Goal: Book appointment/travel/reservation

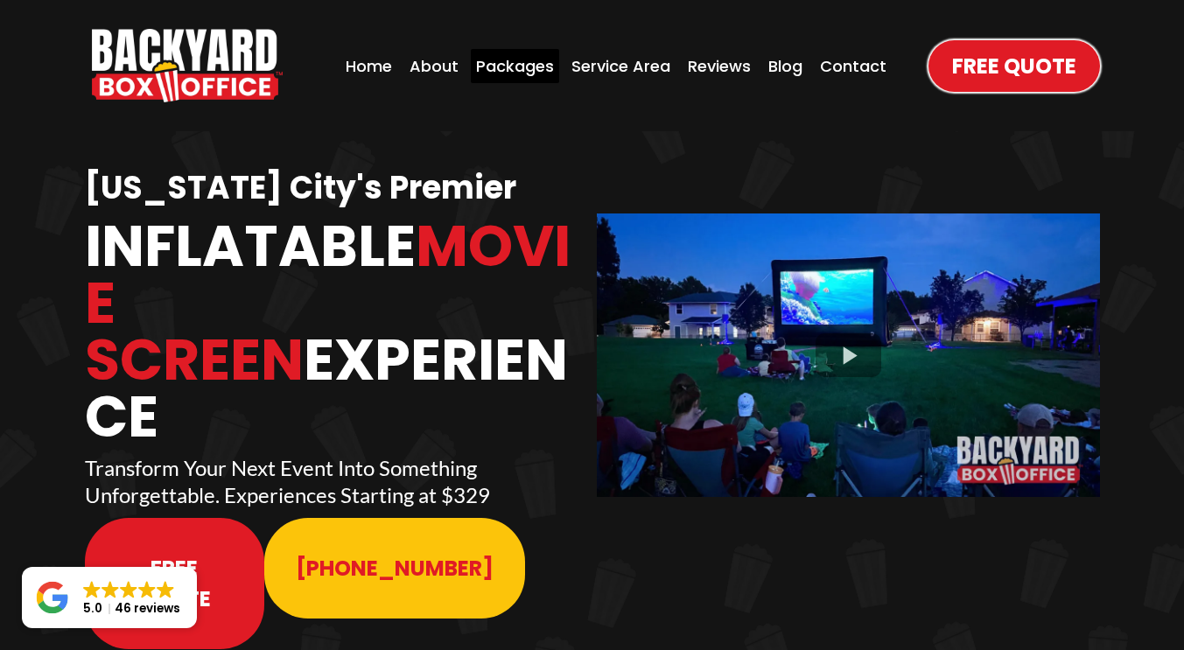
click at [520, 72] on div "Packages" at bounding box center [515, 66] width 88 height 34
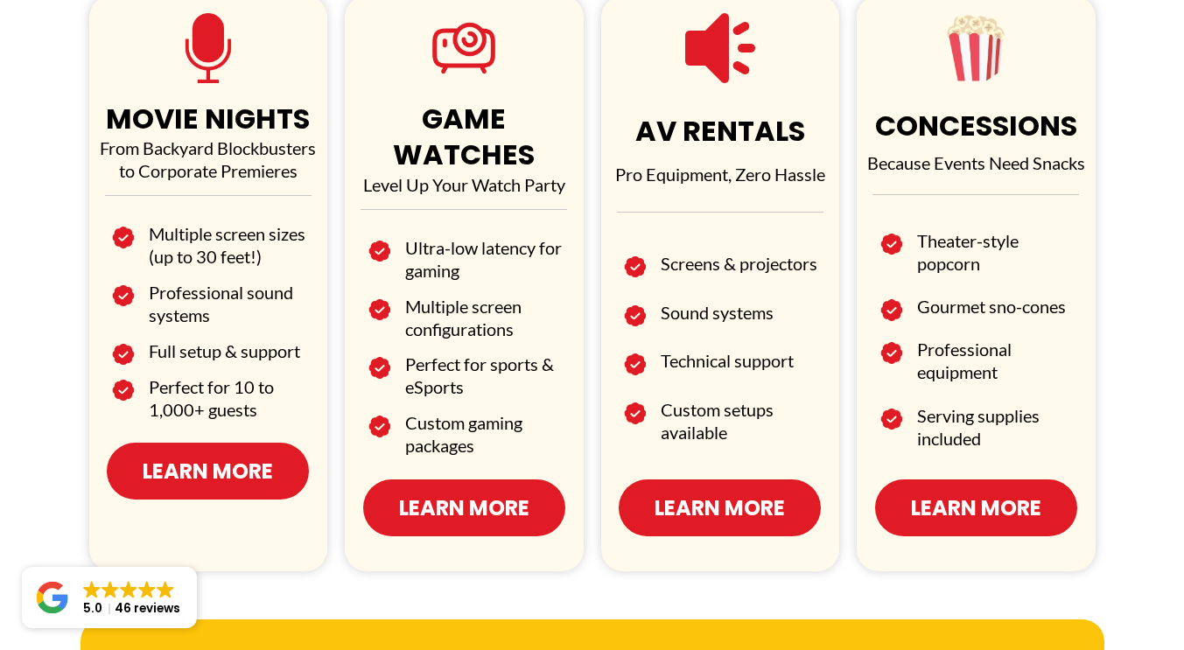
scroll to position [1097, 0]
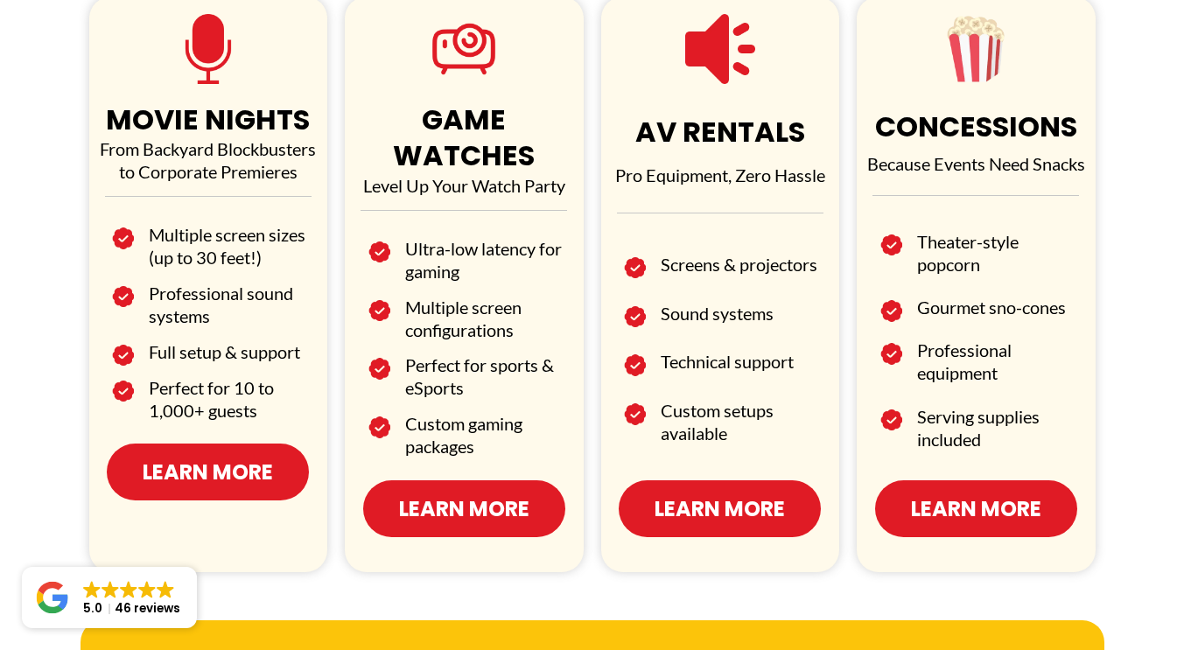
click at [200, 481] on span "Learn More" at bounding box center [208, 472] width 130 height 31
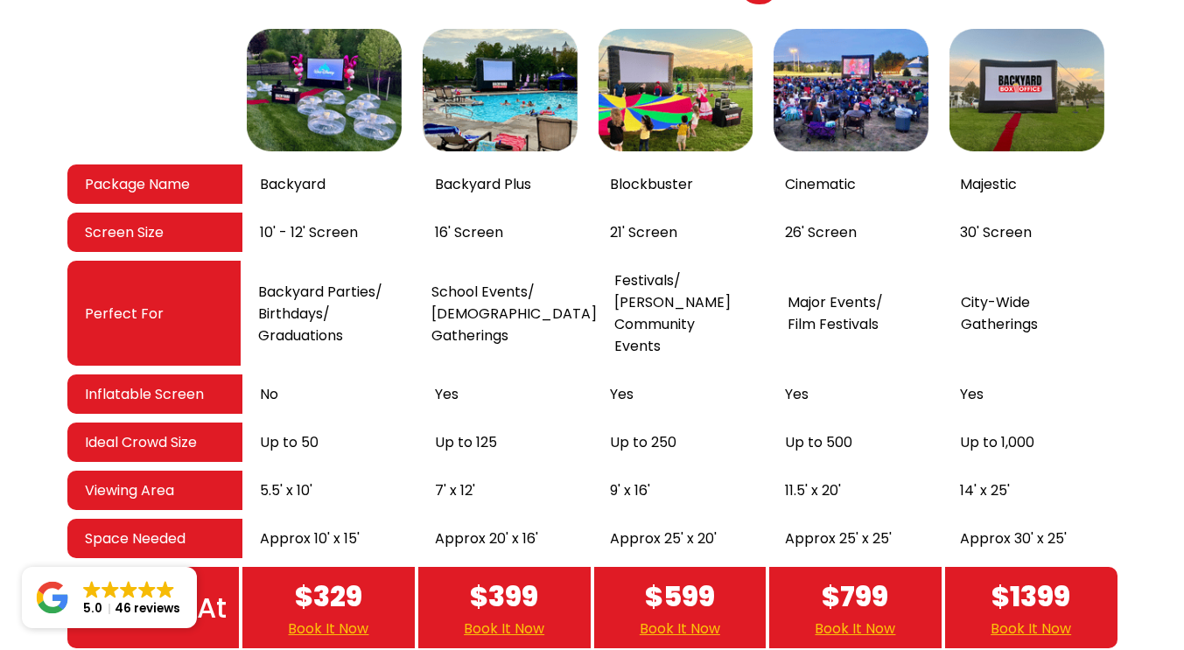
scroll to position [2951, 0]
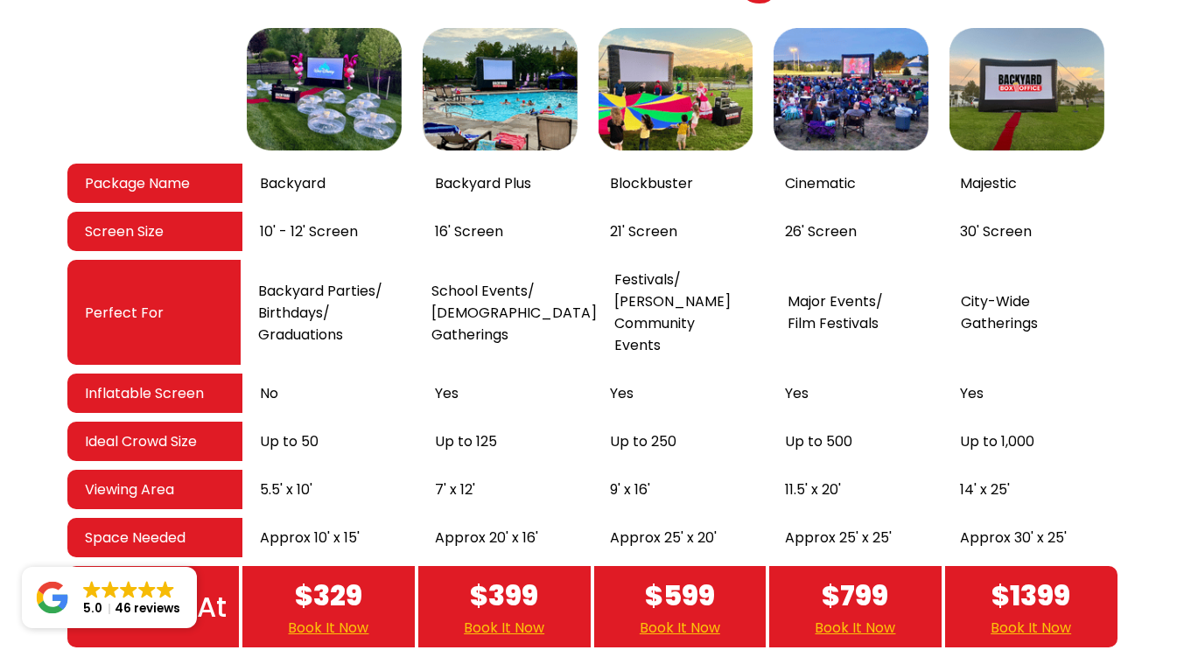
click at [338, 617] on link "Book It Now" at bounding box center [328, 628] width 81 height 22
